Goal: Information Seeking & Learning: Find specific fact

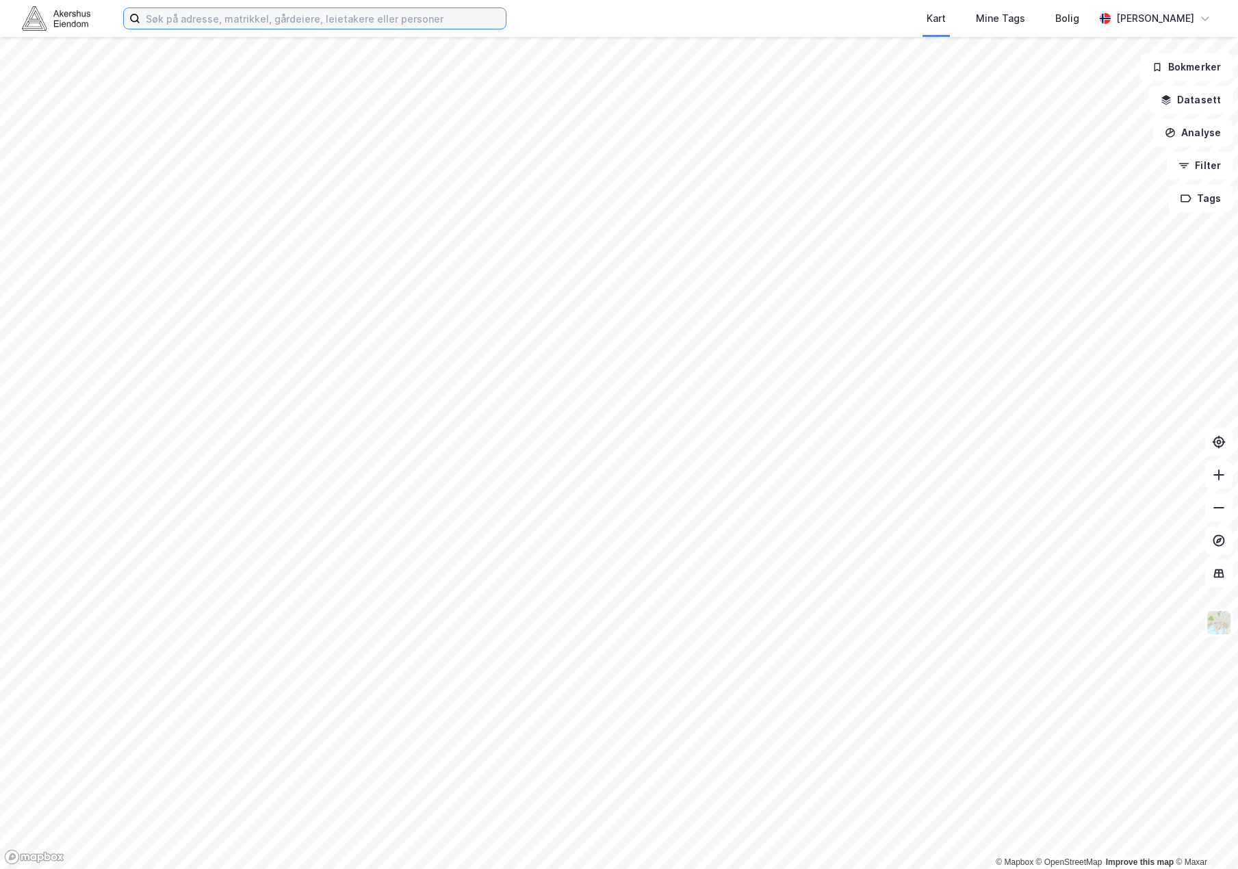
click at [282, 21] on input at bounding box center [323, 18] width 366 height 21
click at [0, 493] on html "Kart Mine Tags [PERSON_NAME] © Mapbox © OpenStreetMap Improve this map © Maxar …" at bounding box center [619, 434] width 1238 height 869
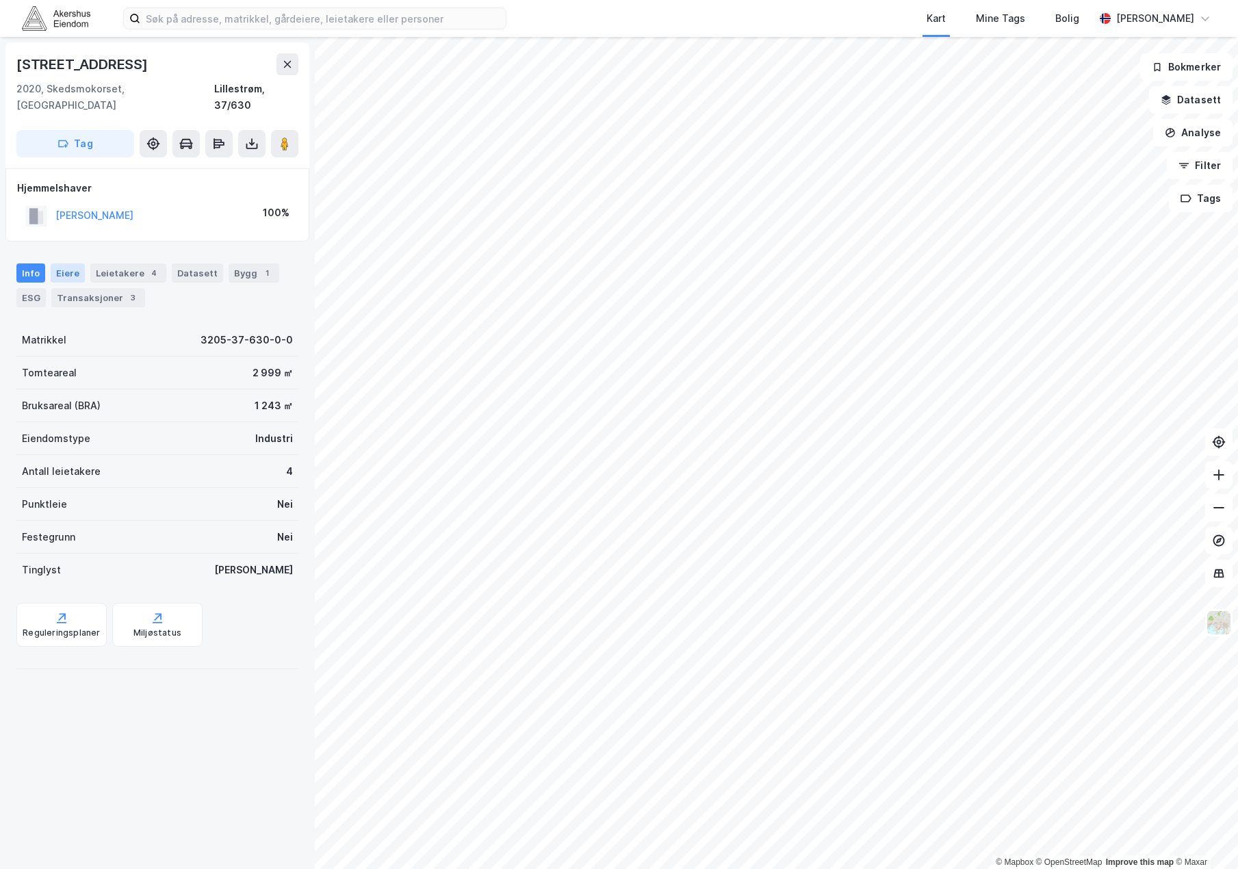
click at [64, 264] on div "Eiere" at bounding box center [68, 273] width 34 height 19
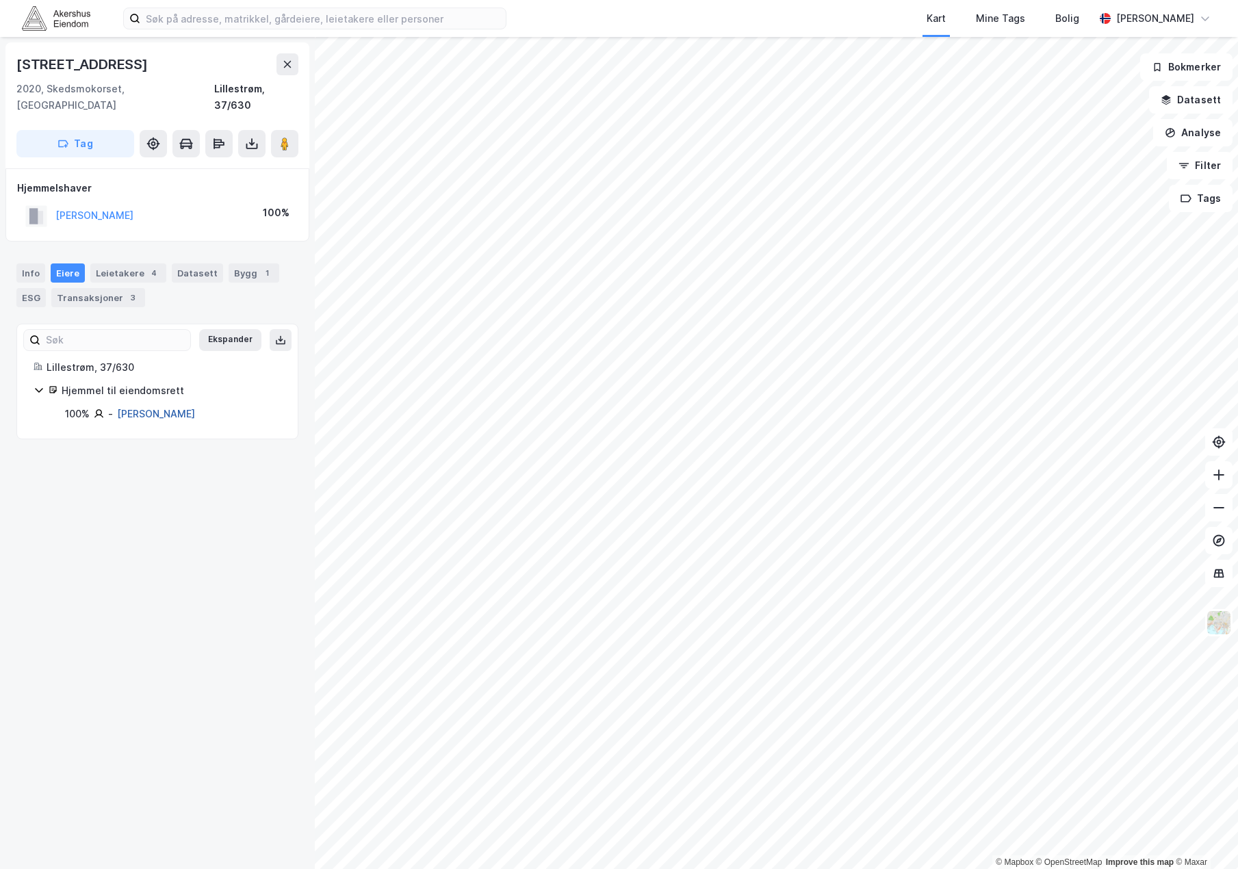
click at [142, 408] on link "[PERSON_NAME]" at bounding box center [156, 414] width 78 height 12
